Goal: Transaction & Acquisition: Download file/media

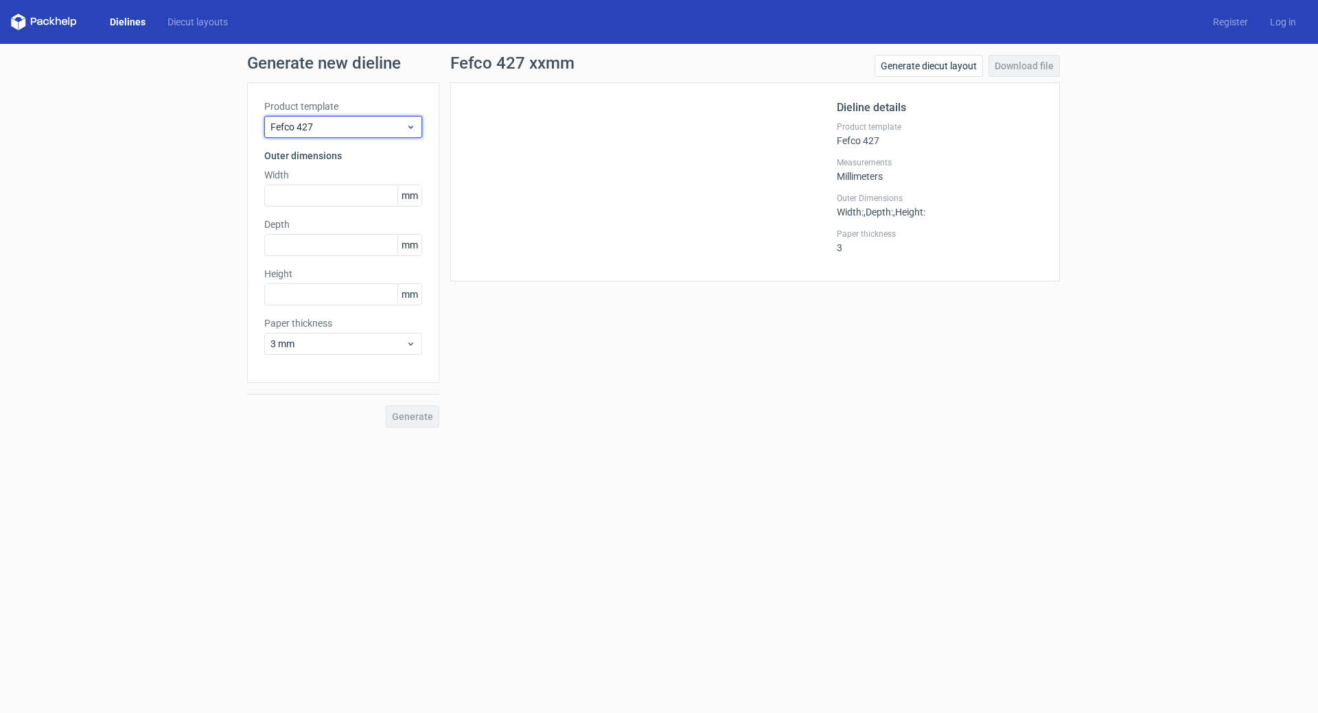
click at [382, 132] on span "Fefco 427" at bounding box center [338, 127] width 135 height 14
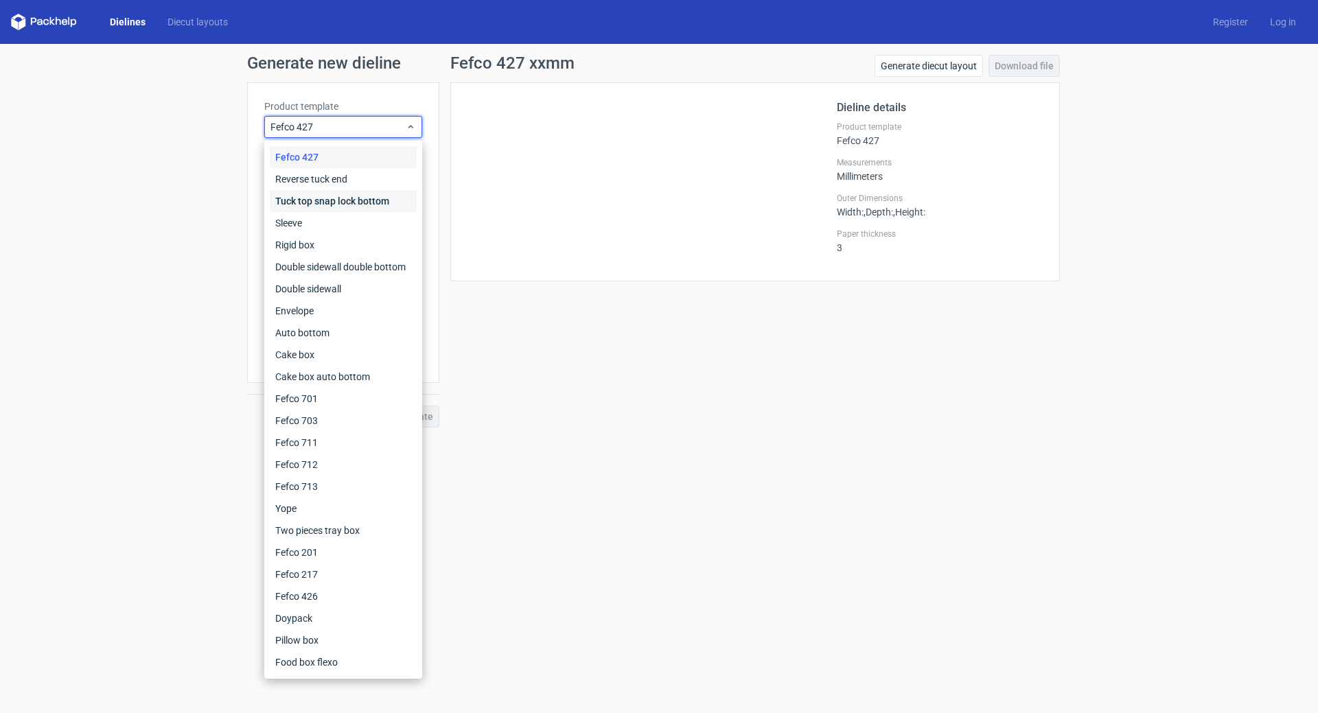
click at [317, 207] on div "Tuck top snap lock bottom" at bounding box center [343, 201] width 147 height 22
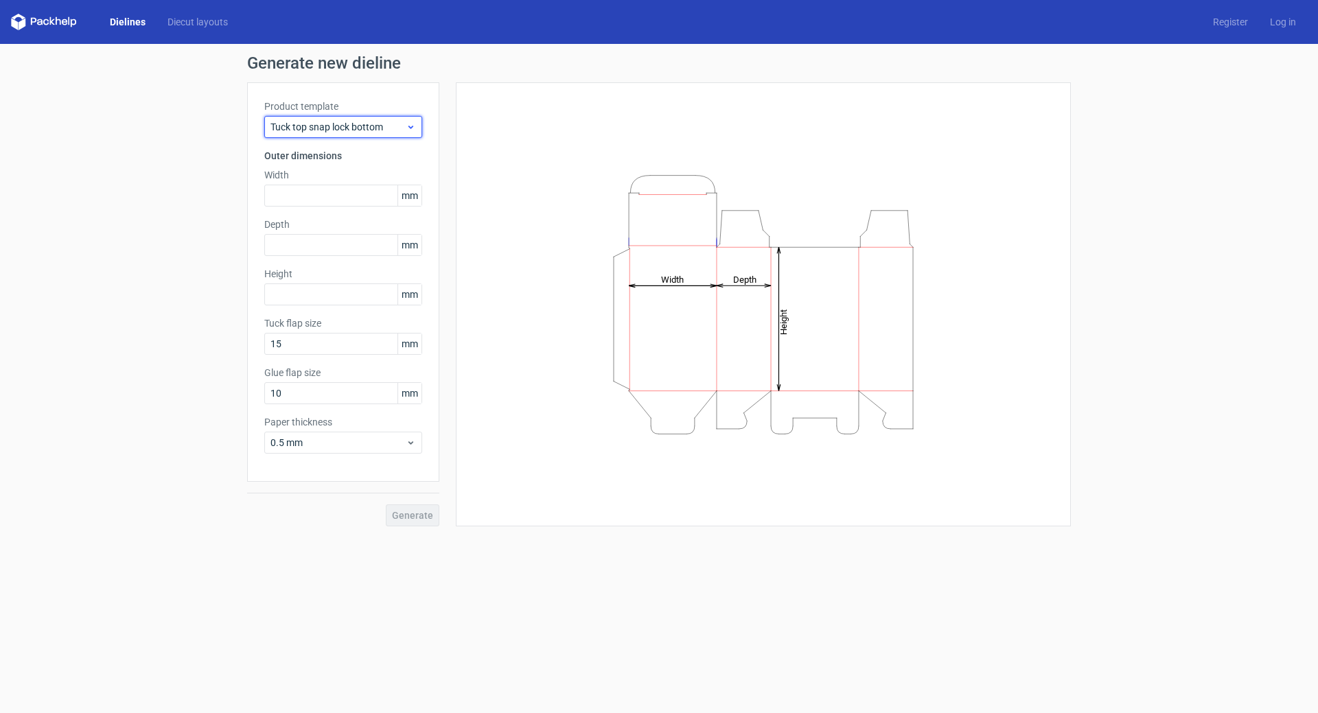
click at [361, 128] on span "Tuck top snap lock bottom" at bounding box center [338, 127] width 135 height 14
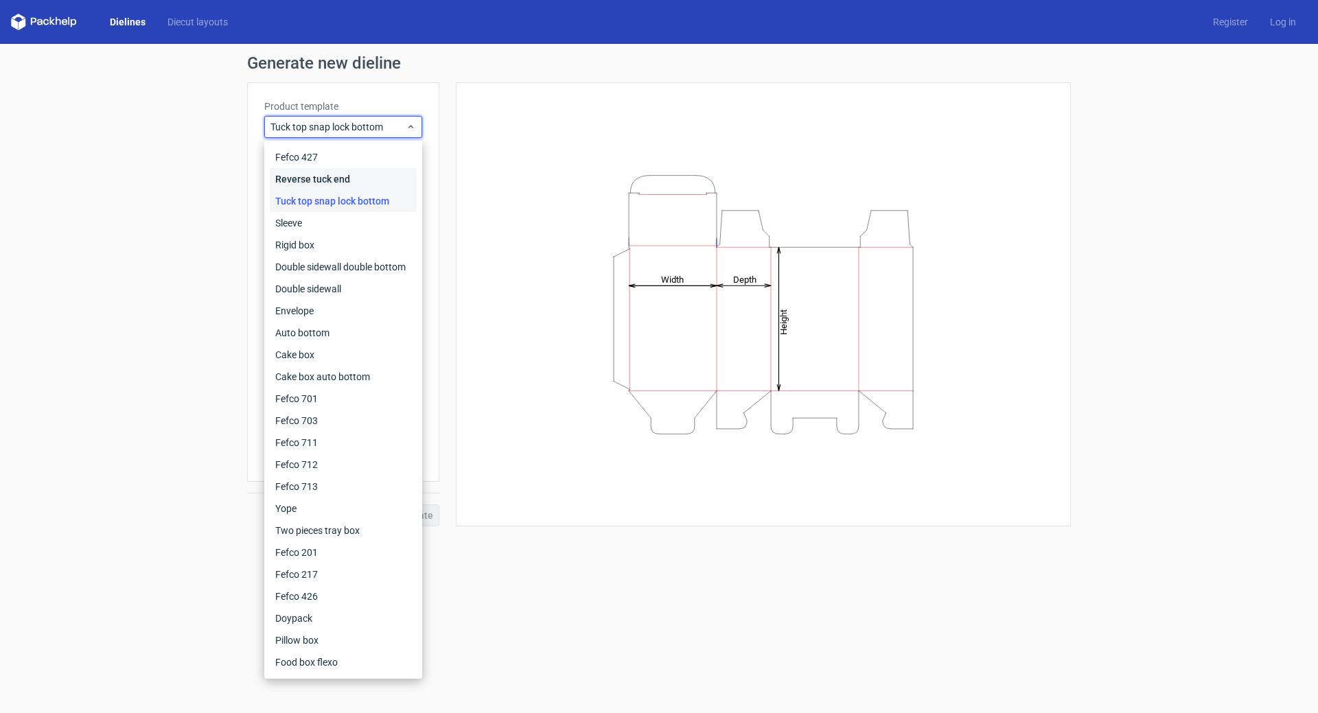
click at [331, 182] on div "Reverse tuck end" at bounding box center [343, 179] width 147 height 22
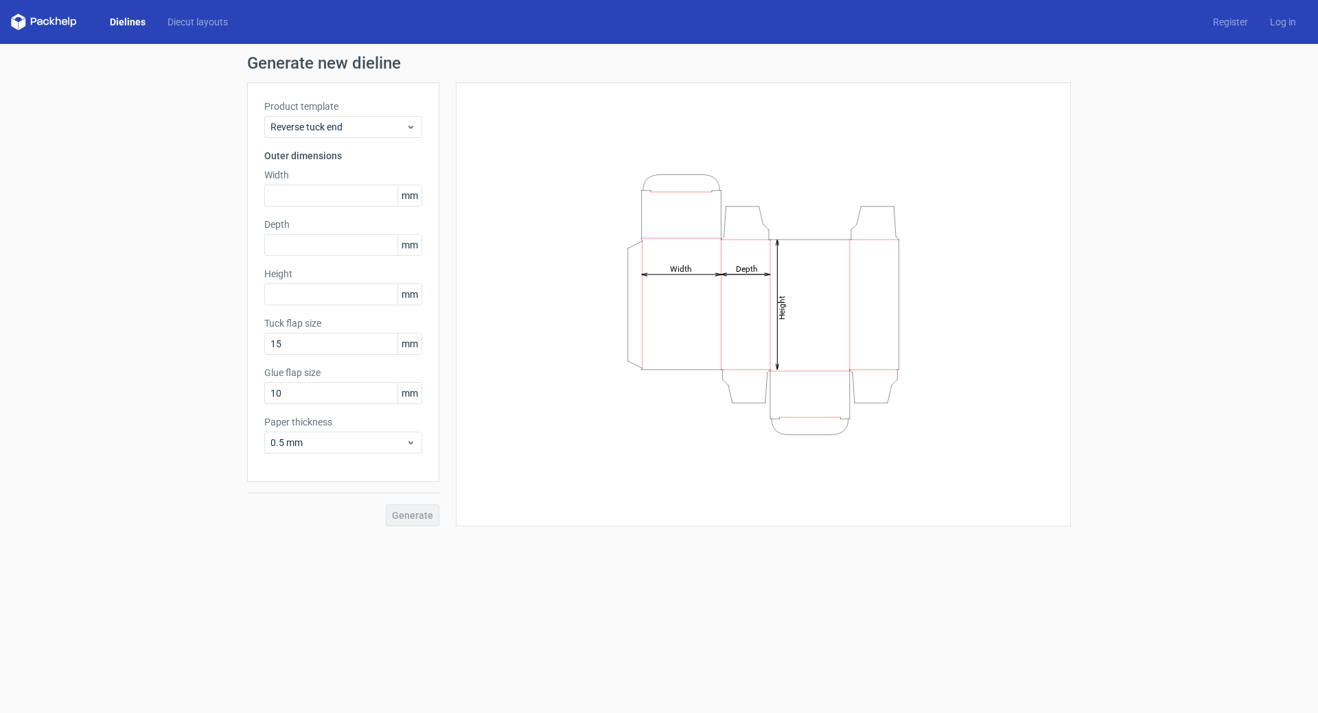
click at [408, 205] on span "mm" at bounding box center [410, 195] width 24 height 21
click at [409, 198] on span "mm" at bounding box center [410, 195] width 24 height 21
click at [320, 200] on input "text" at bounding box center [343, 196] width 158 height 22
type input "220"
click at [292, 243] on input "text" at bounding box center [343, 245] width 158 height 22
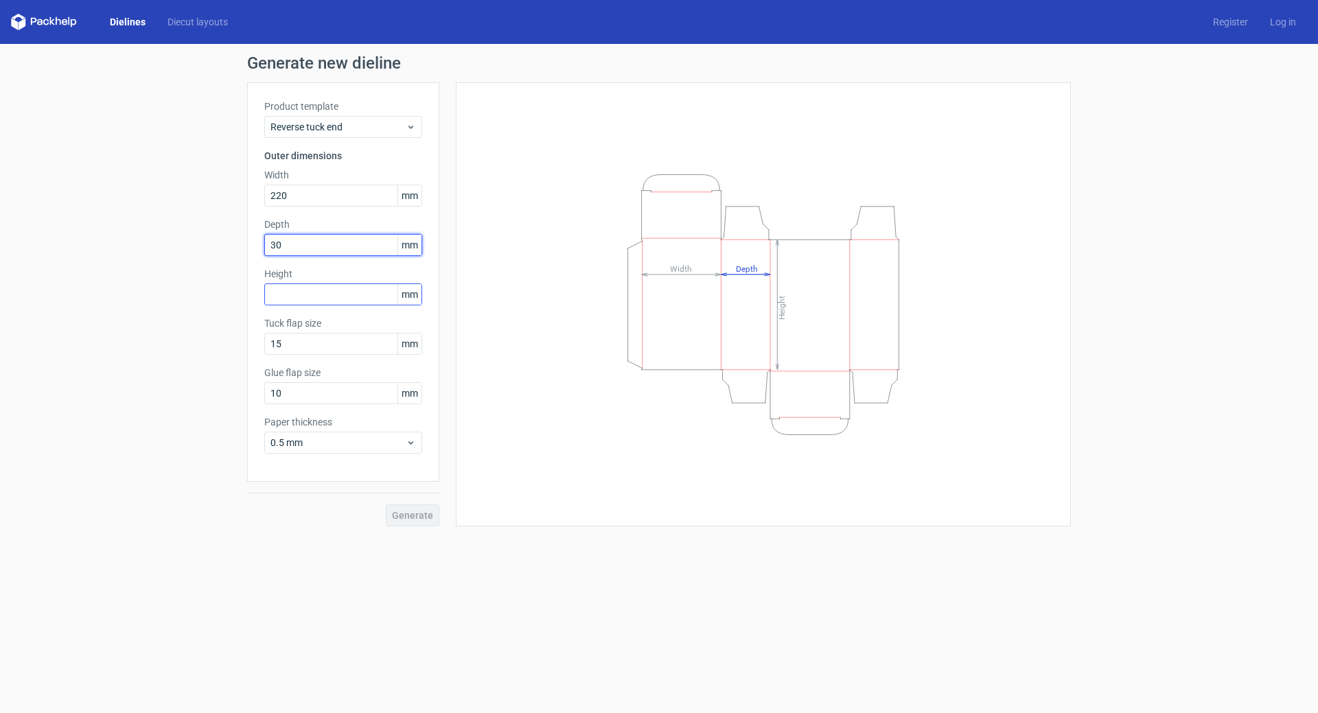
type input "30"
click at [295, 290] on input "text" at bounding box center [343, 295] width 158 height 22
type input "170"
click at [417, 514] on span "Generate" at bounding box center [412, 516] width 41 height 10
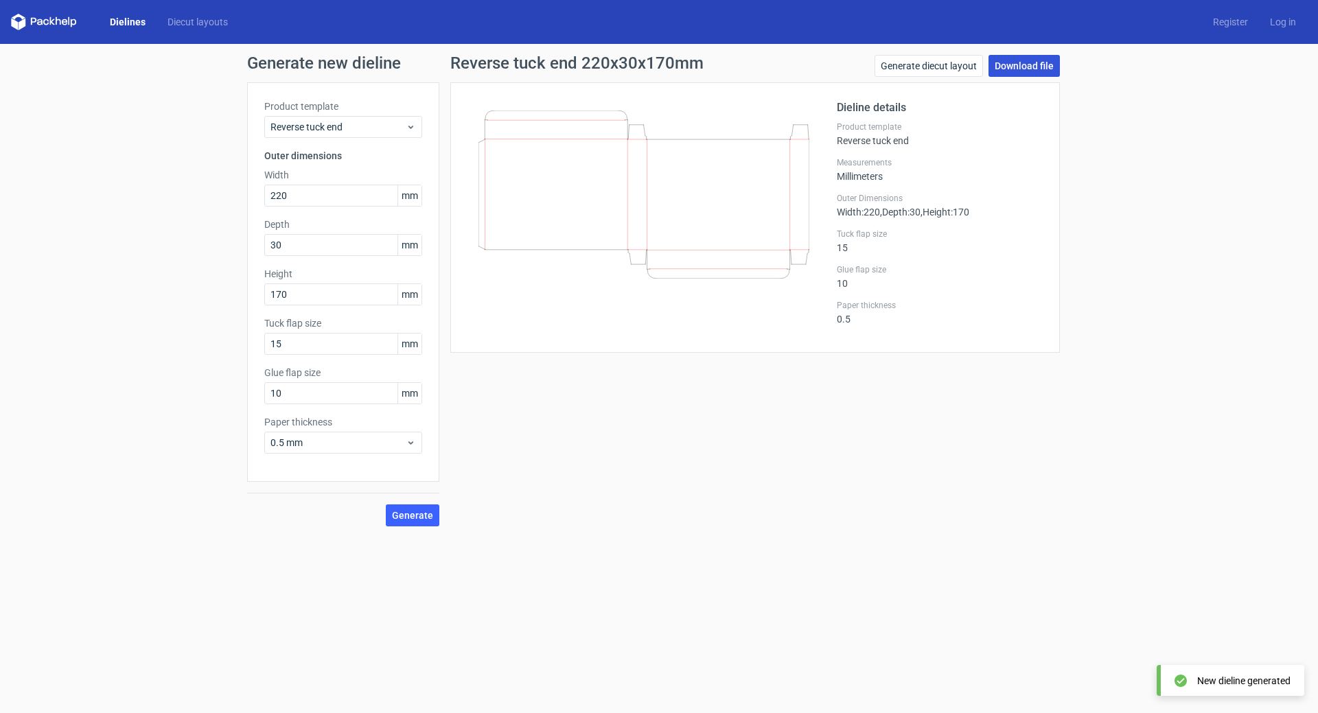
click at [1002, 65] on link "Download file" at bounding box center [1024, 66] width 71 height 22
